Goal: Find contact information: Find contact information

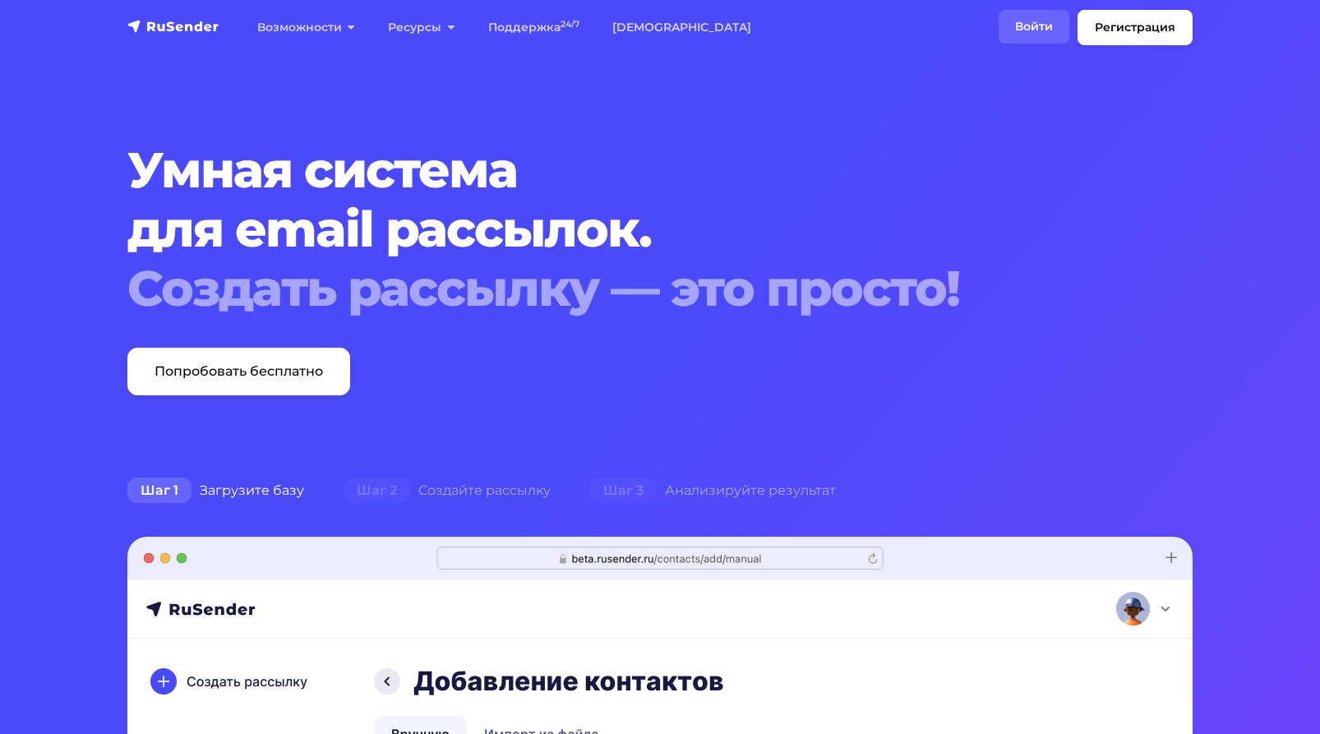
click at [1043, 22] on link "Войти" at bounding box center [1034, 27] width 71 height 34
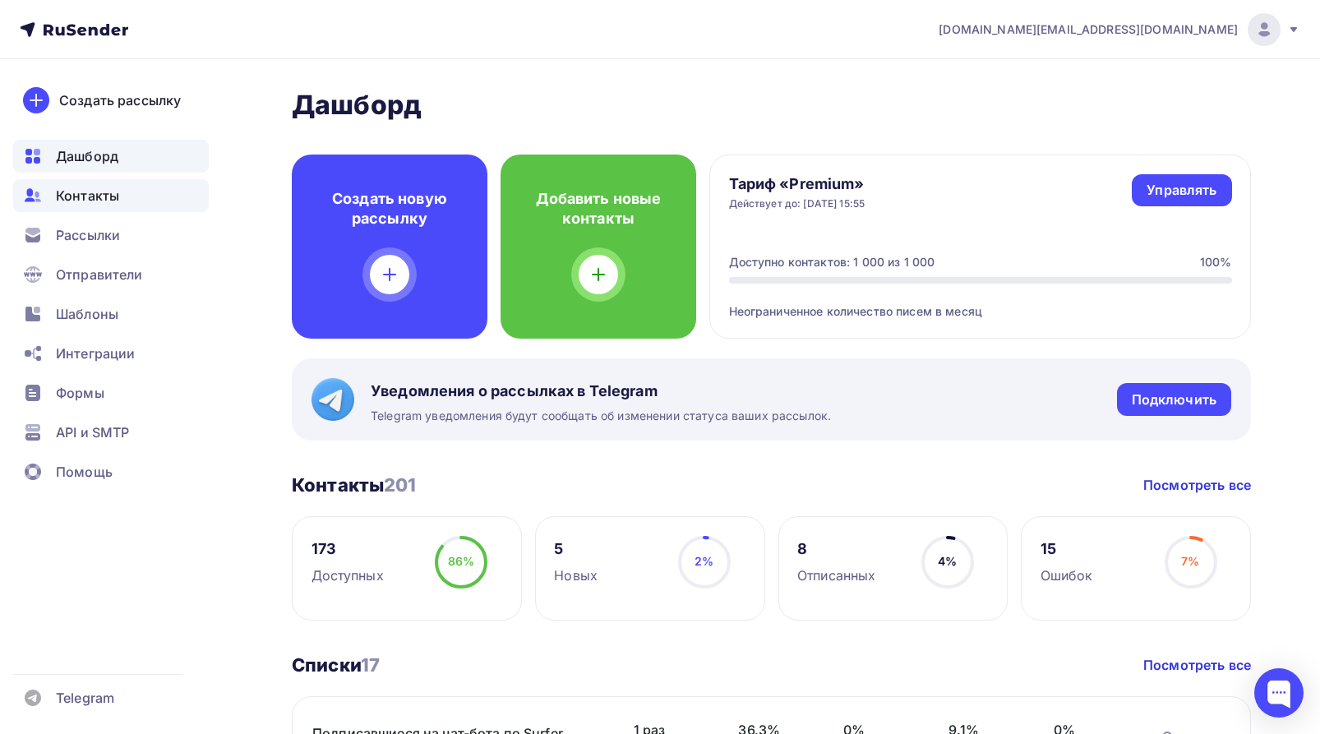
click at [92, 200] on span "Контакты" at bounding box center [87, 196] width 63 height 20
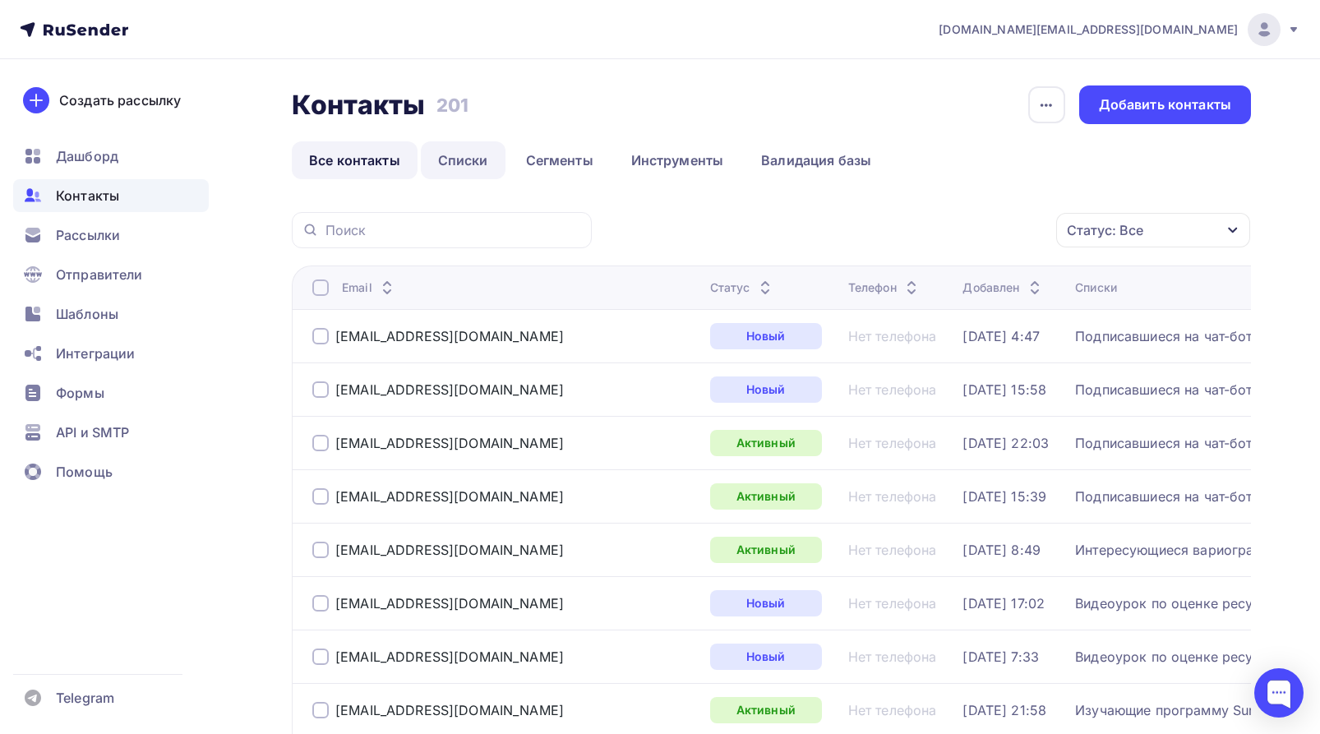
click at [482, 160] on link "Списки" at bounding box center [463, 160] width 85 height 38
